Goal: Find specific page/section: Find specific page/section

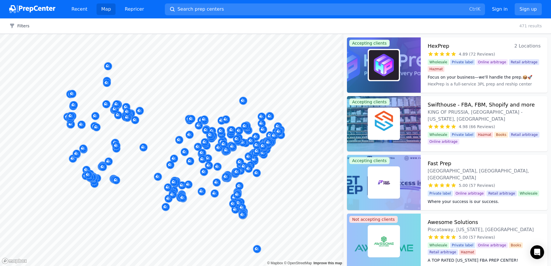
click at [136, 104] on div at bounding box center [139, 104] width 111 height 5
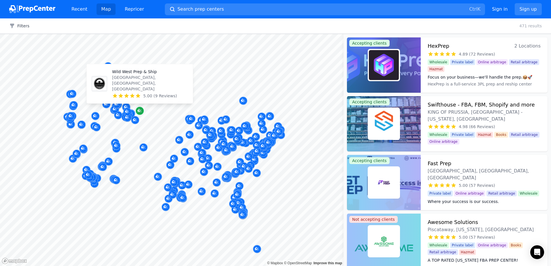
click at [140, 113] on icon "Map marker" at bounding box center [139, 111] width 5 height 6
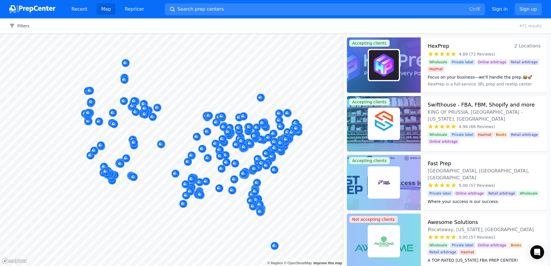
click at [152, 104] on body "Recent Map Repricer Search prep centers Ctrl K Open main menu Sign in Sign up F…" at bounding box center [275, 133] width 551 height 266
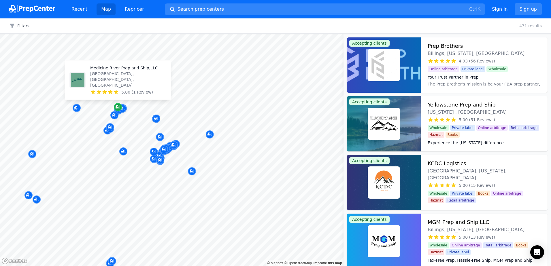
click at [120, 107] on icon "Map marker" at bounding box center [117, 107] width 5 height 6
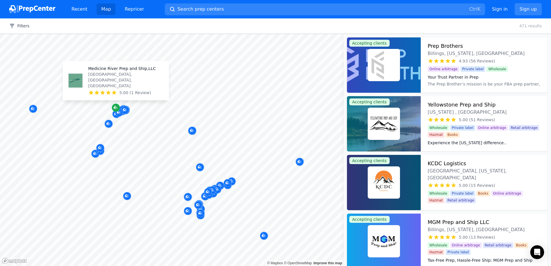
click at [116, 109] on icon "Map marker" at bounding box center [115, 108] width 5 height 4
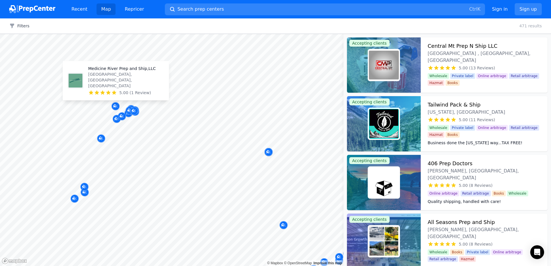
click at [109, 71] on p "Medicine River Prep and Ship,LLC" at bounding box center [126, 69] width 76 height 6
